Goal: Transaction & Acquisition: Purchase product/service

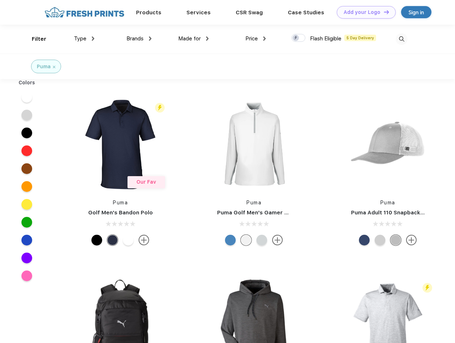
click at [364, 12] on link "Add your Logo Design Tool" at bounding box center [366, 12] width 59 height 13
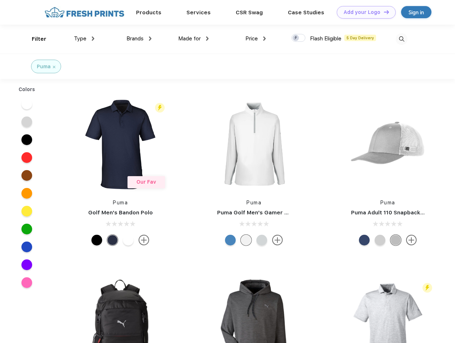
click at [0, 0] on div "Design Tool" at bounding box center [0, 0] width 0 height 0
click at [383, 12] on link "Add your Logo Design Tool" at bounding box center [366, 12] width 59 height 13
click at [34, 39] on div "Filter" at bounding box center [39, 39] width 15 height 8
click at [84, 39] on span "Type" at bounding box center [80, 38] width 13 height 6
click at [139, 39] on span "Brands" at bounding box center [134, 38] width 17 height 6
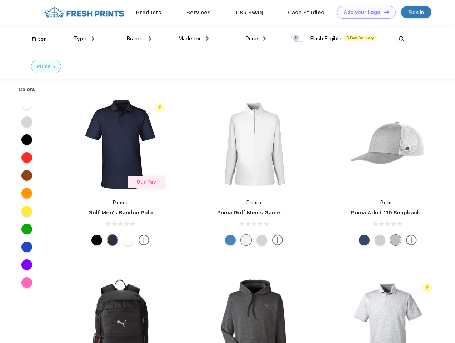
click at [194, 39] on span "Made for" at bounding box center [189, 38] width 23 height 6
click at [256, 39] on span "Price" at bounding box center [251, 38] width 13 height 6
click at [299, 38] on div at bounding box center [298, 38] width 14 height 8
click at [296, 38] on input "checkbox" at bounding box center [293, 36] width 5 height 5
click at [401, 39] on img at bounding box center [402, 39] width 12 height 12
